Goal: Task Accomplishment & Management: Use online tool/utility

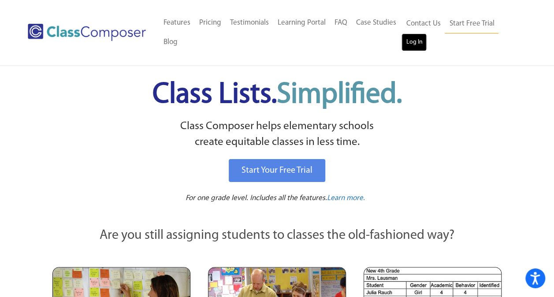
click at [415, 48] on link "Log In" at bounding box center [414, 43] width 25 height 18
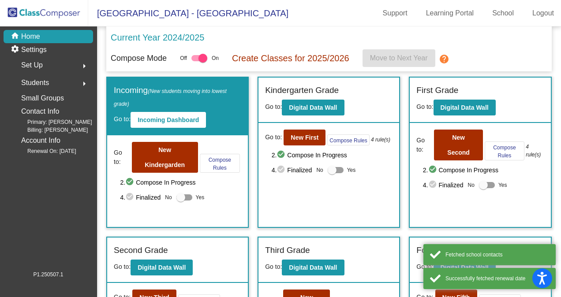
scroll to position [44, 0]
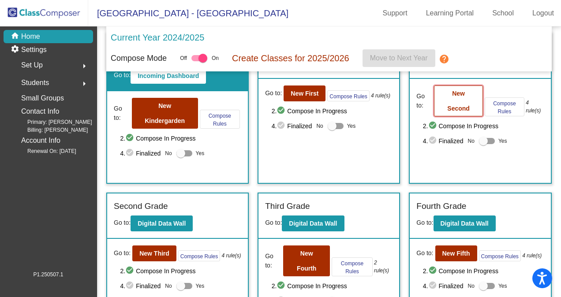
click at [472, 108] on button "New Second" at bounding box center [458, 101] width 49 height 31
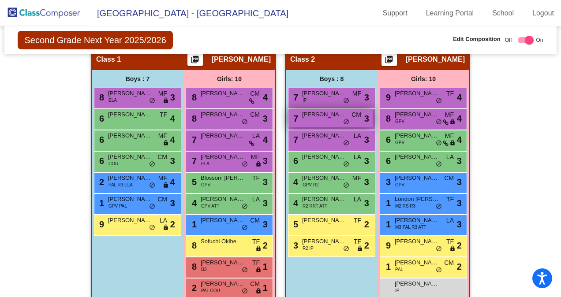
scroll to position [265, 0]
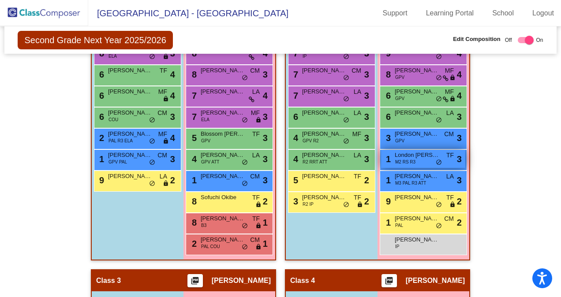
click at [405, 155] on span "London [PERSON_NAME]" at bounding box center [417, 155] width 44 height 9
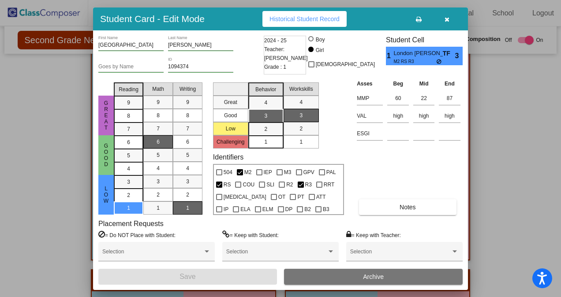
click at [447, 22] on icon "button" at bounding box center [447, 19] width 5 height 6
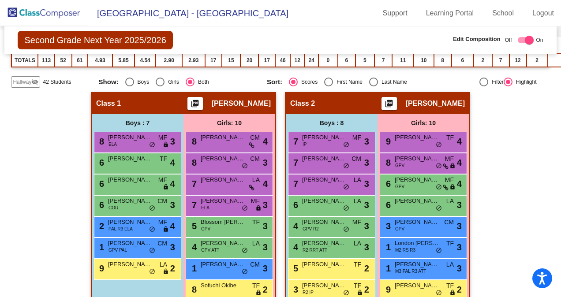
scroll to position [221, 0]
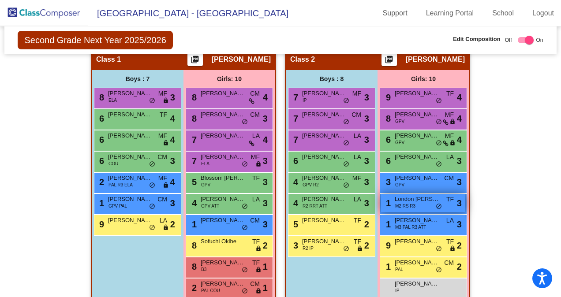
click at [419, 204] on div "1 London Pisciotta M2 RS R3 TF lock do_not_disturb_alt 3" at bounding box center [423, 203] width 84 height 18
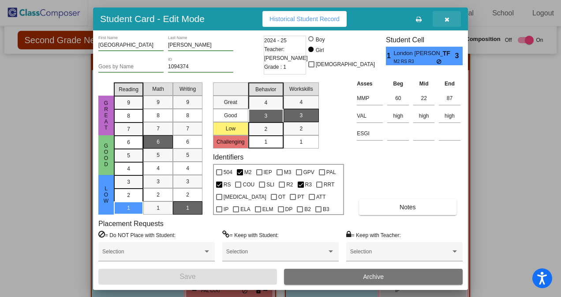
click at [447, 19] on icon "button" at bounding box center [447, 19] width 5 height 6
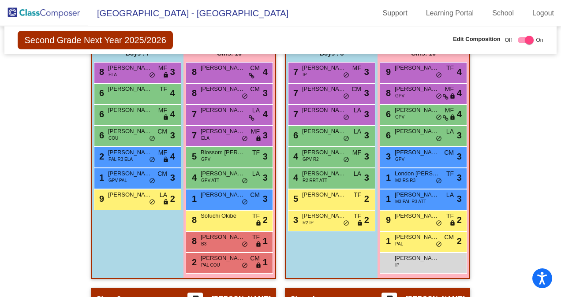
scroll to position [236, 0]
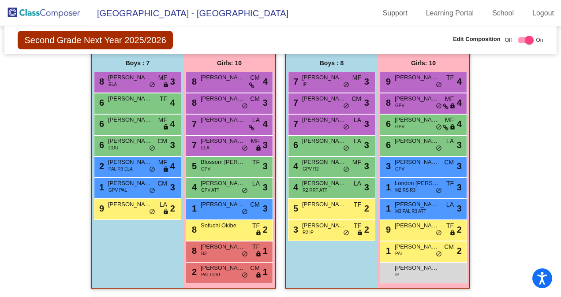
click at [480, 154] on div "Hallway - Hallway Class picture_as_pdf Add Student First Name Last Name Student…" at bounding box center [280, 297] width 538 height 531
click at [413, 180] on span "London Pisciotta" at bounding box center [417, 183] width 44 height 9
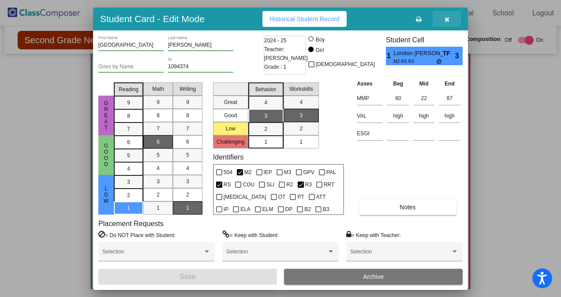
click at [450, 21] on button "button" at bounding box center [447, 19] width 28 height 16
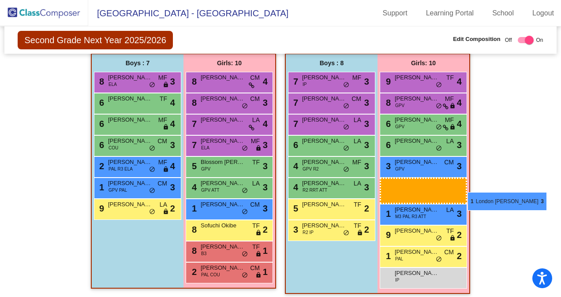
drag, startPoint x: 415, startPoint y: 187, endPoint x: 465, endPoint y: 191, distance: 50.4
